Goal: Transaction & Acquisition: Purchase product/service

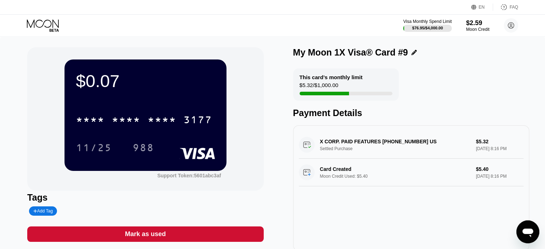
click at [32, 23] on icon at bounding box center [43, 25] width 33 height 13
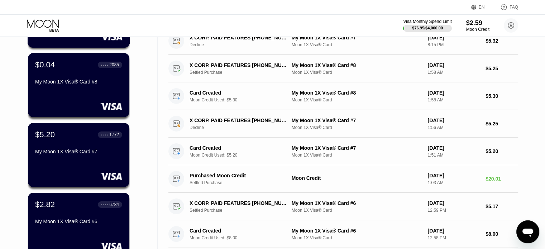
scroll to position [108, 0]
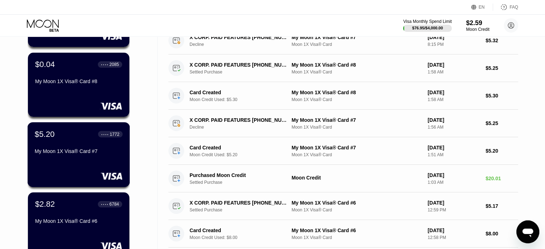
click at [80, 163] on div "$5.20 ● ● ● ● 1772 My Moon 1X Visa® Card #7" at bounding box center [79, 154] width 103 height 65
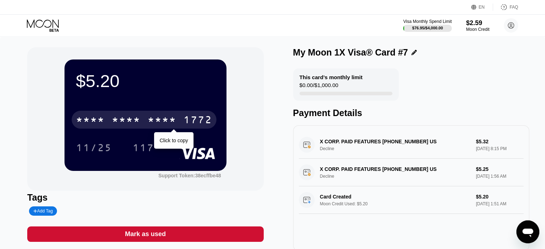
click at [134, 121] on div "* * * *" at bounding box center [126, 120] width 29 height 11
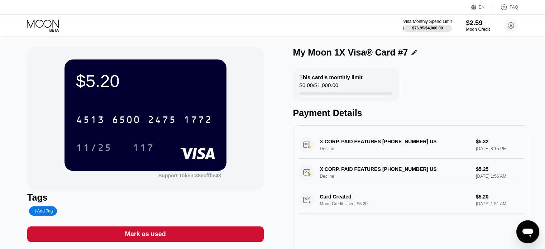
click at [476, 28] on div "Moon Credit" at bounding box center [478, 29] width 24 height 5
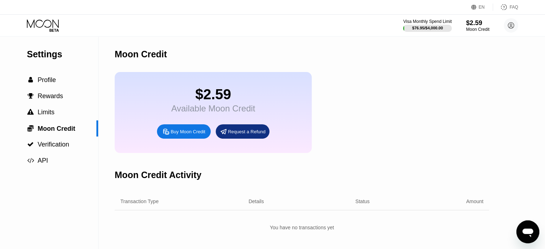
click at [191, 139] on div "Buy Moon Credit" at bounding box center [184, 131] width 54 height 14
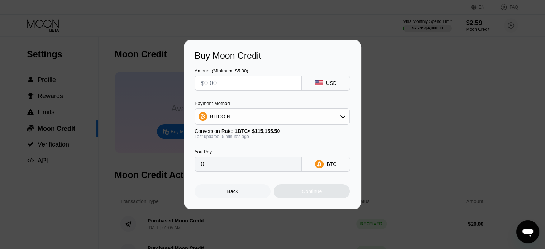
click at [233, 85] on input "text" at bounding box center [248, 83] width 95 height 14
click at [251, 84] on input "text" at bounding box center [248, 83] width 95 height 14
type input "$1"
type input "0.00000871"
type input "$11"
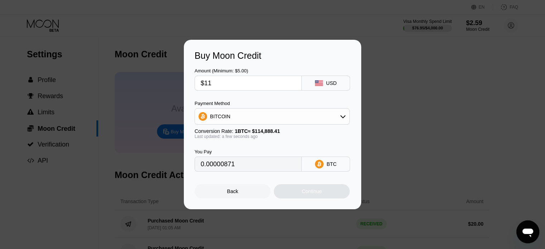
type input "0.00009575"
type input "$11"
click at [267, 111] on div "BITCOIN" at bounding box center [272, 116] width 155 height 14
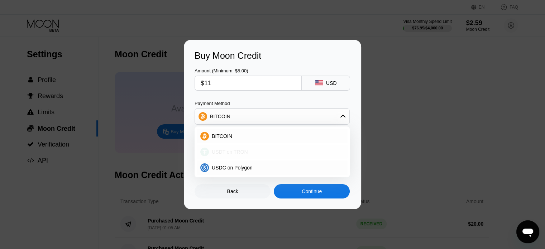
click at [237, 153] on span "USDT on TRON" at bounding box center [230, 152] width 36 height 6
type input "11.11"
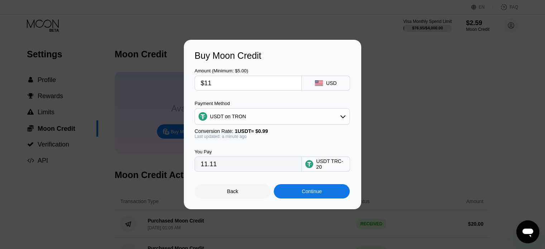
click at [318, 199] on div "Continue" at bounding box center [312, 191] width 76 height 14
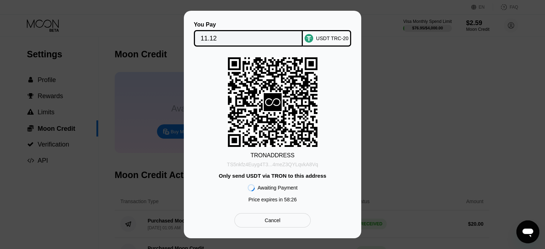
click at [280, 166] on div "TS5nkfz4Euyg4T3...4meZ3QYLqvkA8Vq" at bounding box center [272, 165] width 91 height 6
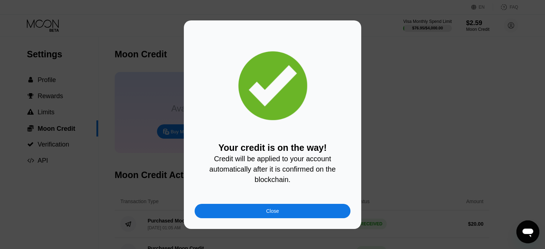
click at [256, 212] on div "Close" at bounding box center [273, 211] width 156 height 14
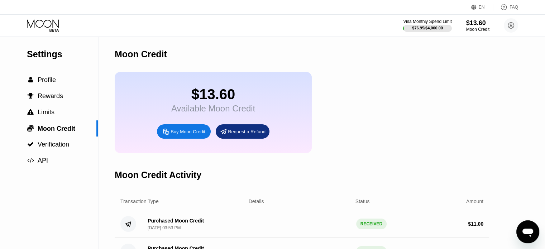
click at [40, 27] on icon at bounding box center [43, 23] width 32 height 8
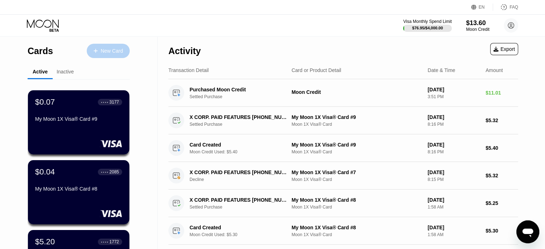
click at [114, 56] on div "New Card" at bounding box center [108, 51] width 43 height 14
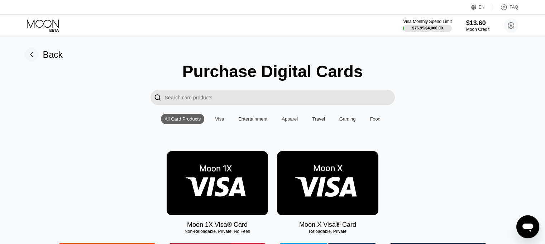
click at [199, 180] on img at bounding box center [217, 183] width 101 height 64
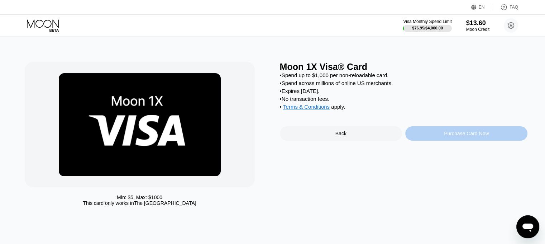
click at [463, 136] on div "Purchase Card Now" at bounding box center [466, 133] width 45 height 6
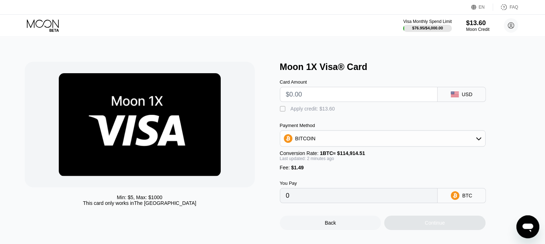
click at [315, 98] on input "text" at bounding box center [359, 94] width 146 height 14
type input "$5."
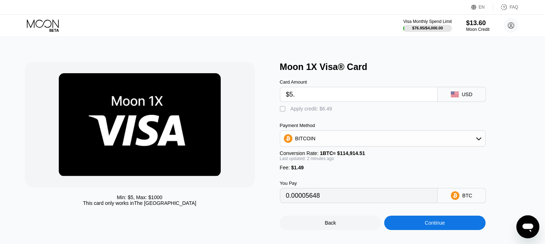
type input "0.00005648"
type input "$5.4"
type input "0.00005996"
type input "$5.4"
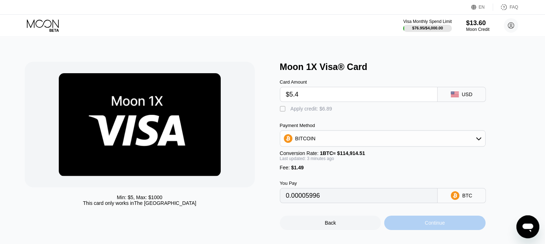
click at [425, 225] on div "Continue" at bounding box center [435, 223] width 20 height 6
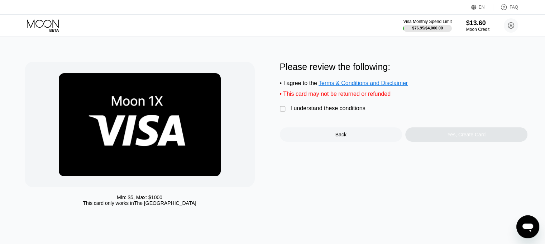
click at [284, 109] on div "Please review the following: • I agree to the Terms & Conditions and Disclaimer…" at bounding box center [404, 102] width 248 height 80
click at [282, 113] on div "" at bounding box center [283, 108] width 7 height 7
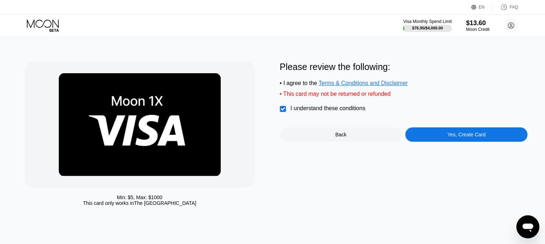
click at [429, 140] on div "Yes, Create Card" at bounding box center [466, 134] width 122 height 14
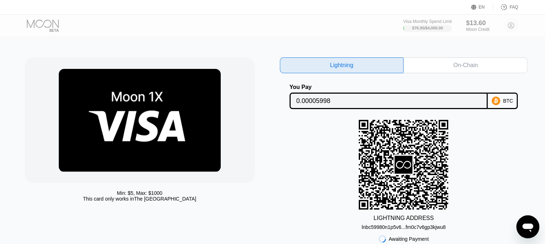
scroll to position [72, 0]
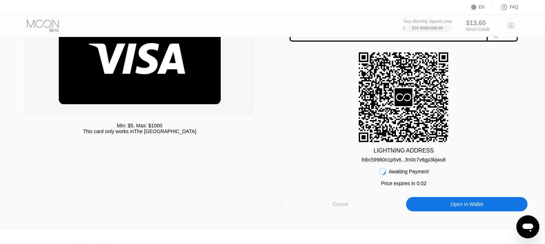
click at [354, 203] on div "Cancel" at bounding box center [341, 204] width 122 height 14
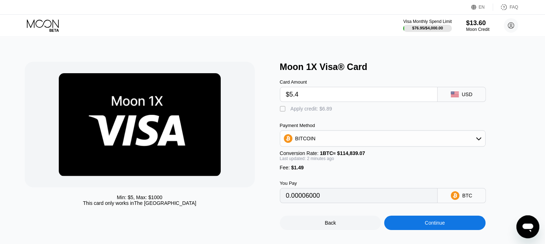
click at [283, 111] on div "" at bounding box center [283, 108] width 7 height 7
type input "0"
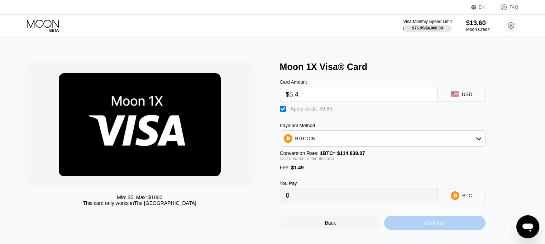
click at [436, 225] on div "Continue" at bounding box center [435, 223] width 20 height 6
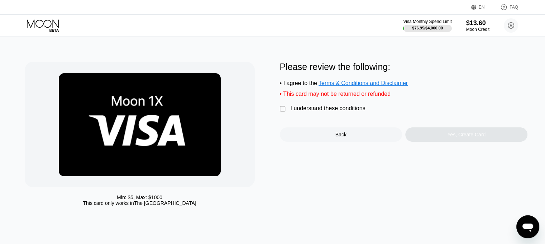
click at [318, 111] on div "I understand these conditions" at bounding box center [328, 108] width 75 height 6
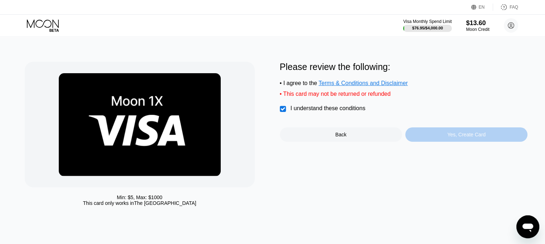
click at [446, 138] on div "Yes, Create Card" at bounding box center [466, 134] width 122 height 14
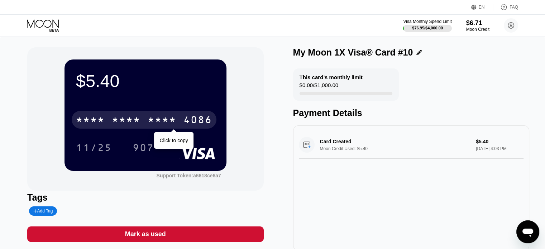
click at [168, 118] on div "* * * *" at bounding box center [162, 120] width 29 height 11
